Goal: Check status: Check status

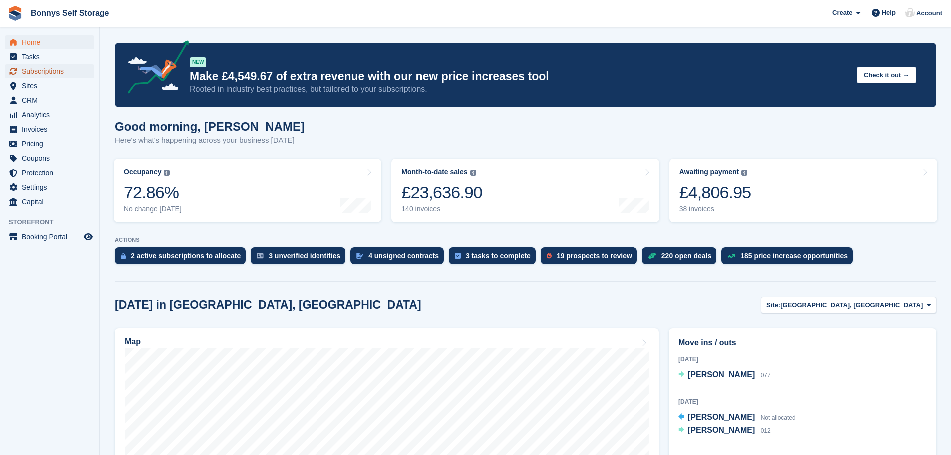
click at [43, 70] on span "Subscriptions" at bounding box center [52, 71] width 60 height 14
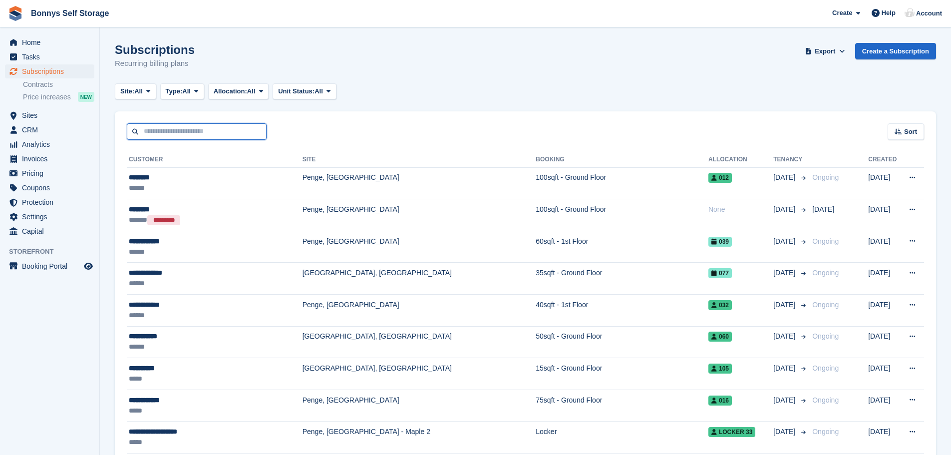
click at [145, 125] on input "text" at bounding box center [197, 131] width 140 height 16
type input "***"
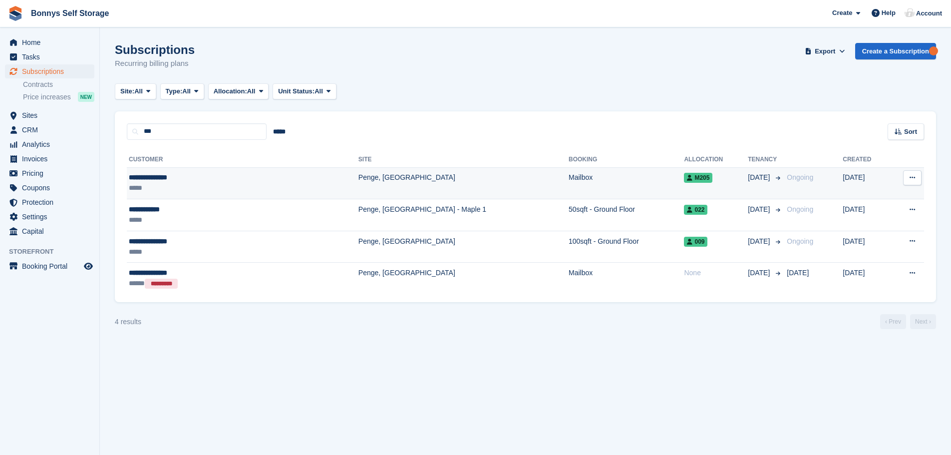
click at [153, 177] on div "**********" at bounding box center [198, 177] width 139 height 10
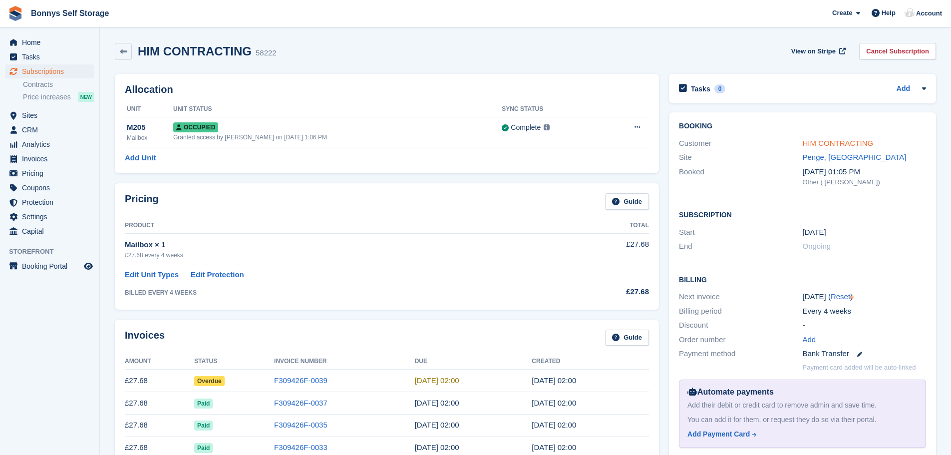
click at [807, 144] on link "HIM CONTRACTING" at bounding box center [837, 143] width 71 height 8
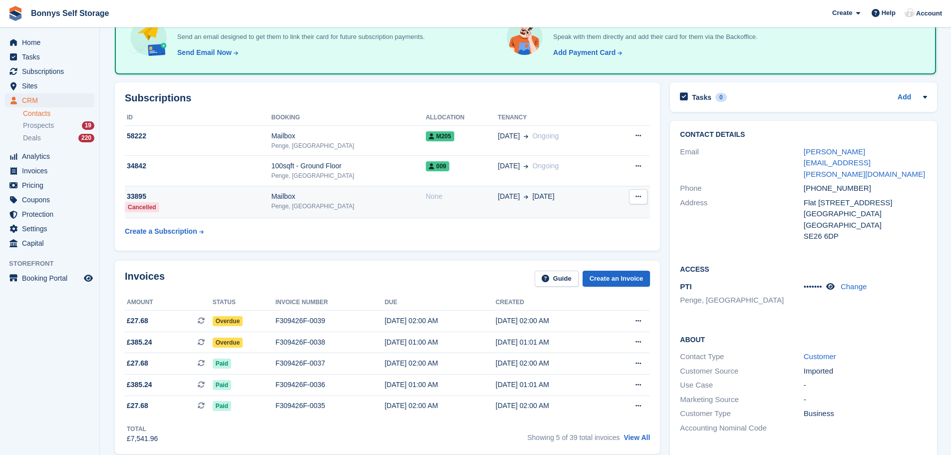
scroll to position [200, 0]
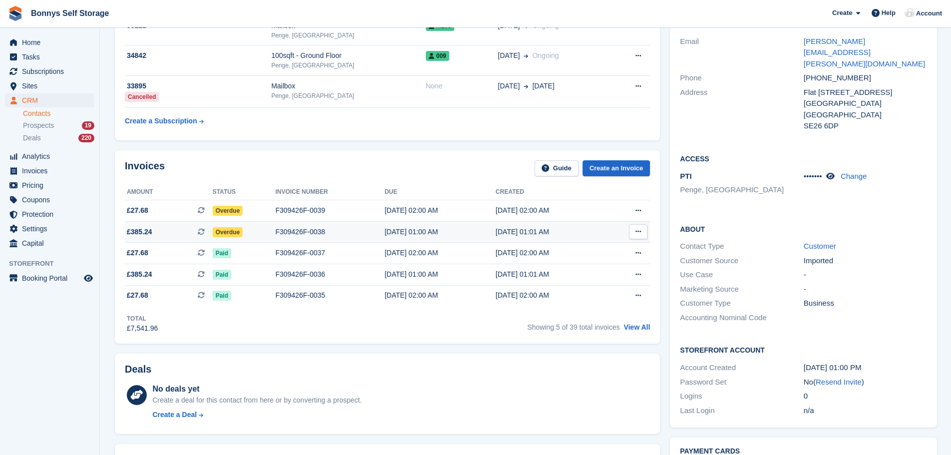
click at [285, 229] on div "F309426F-0038" at bounding box center [329, 232] width 109 height 10
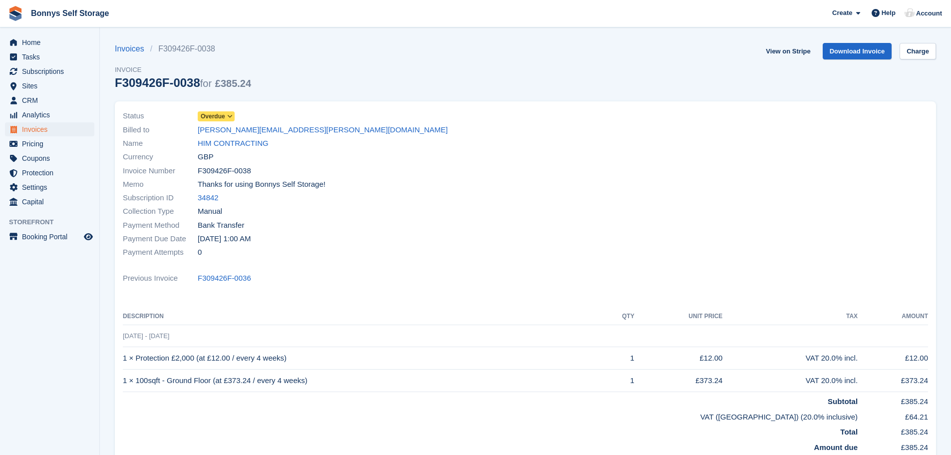
click at [231, 114] on icon at bounding box center [229, 116] width 5 height 6
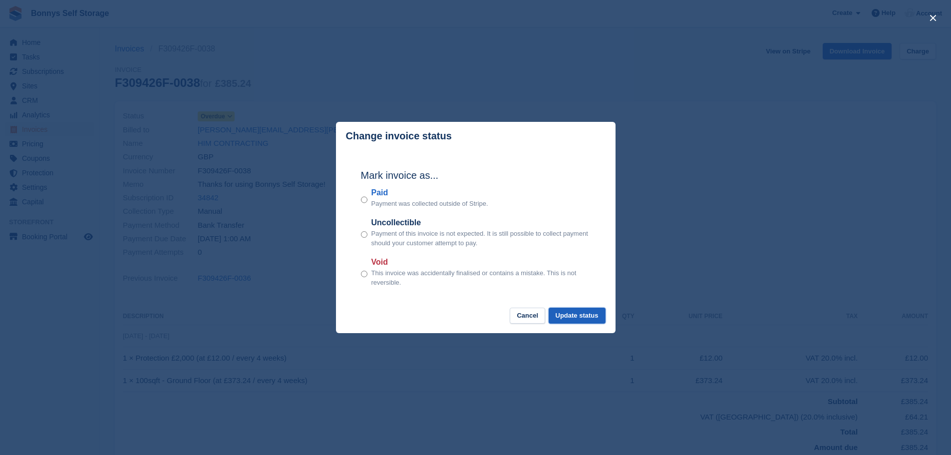
click at [582, 317] on button "Update status" at bounding box center [576, 315] width 57 height 16
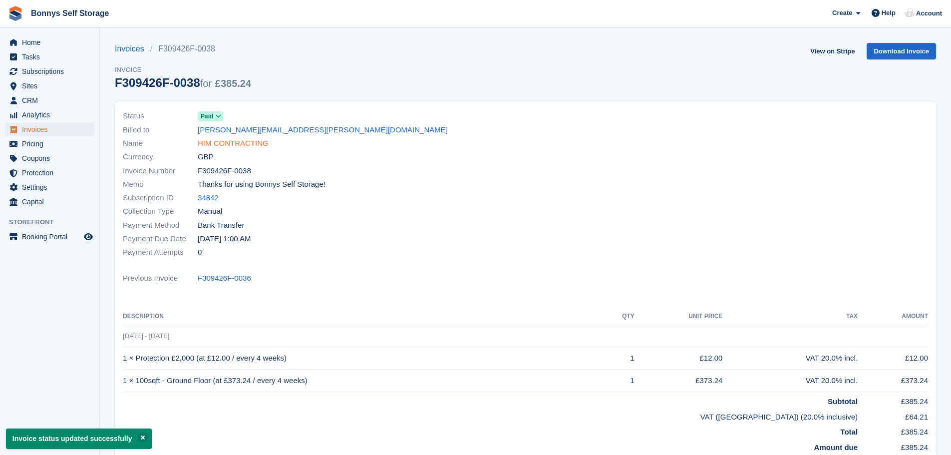
click at [239, 141] on link "HIM CONTRACTING" at bounding box center [233, 143] width 71 height 11
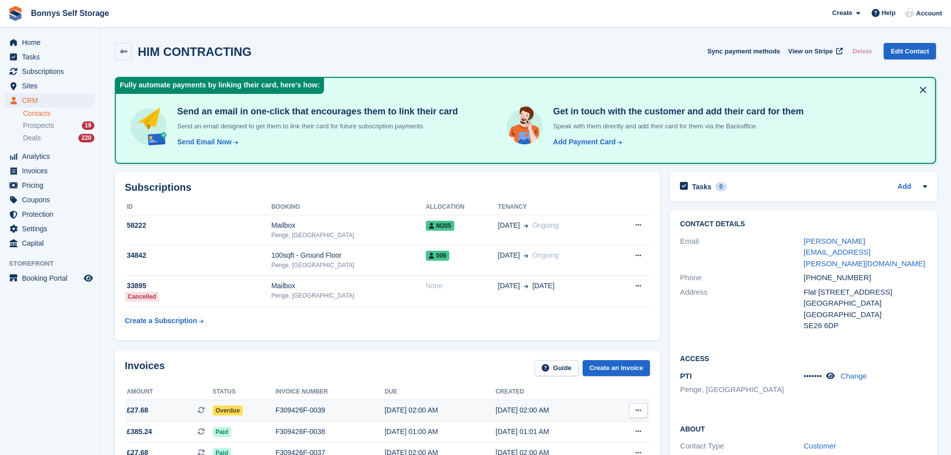
click at [295, 408] on div "F309426F-0039" at bounding box center [329, 410] width 109 height 10
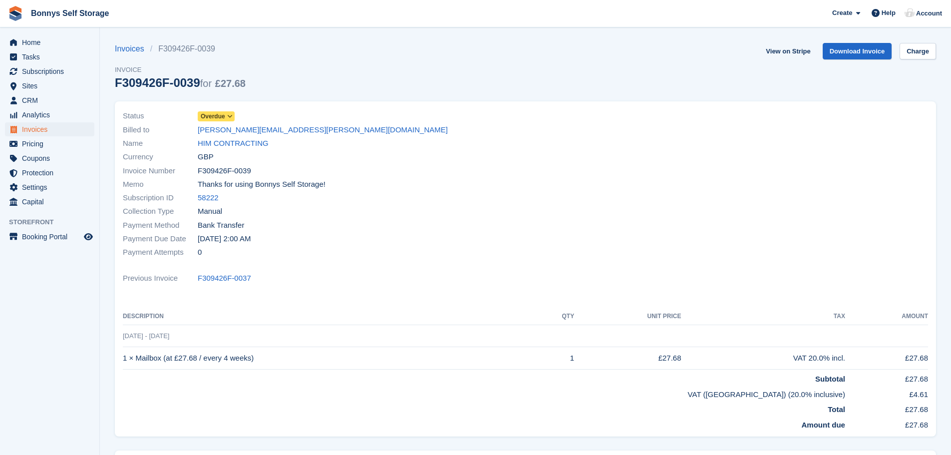
click at [232, 117] on icon at bounding box center [229, 116] width 5 height 6
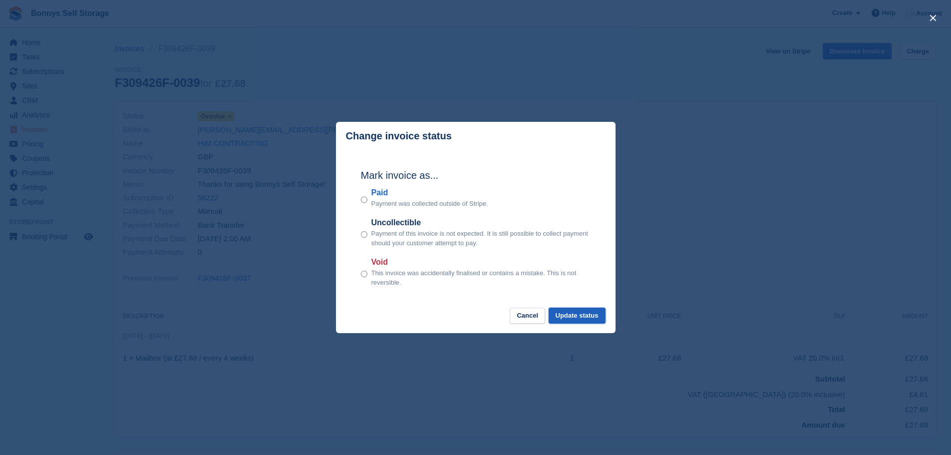
click at [590, 315] on button "Update status" at bounding box center [576, 315] width 57 height 16
